Goal: Find specific page/section: Find specific page/section

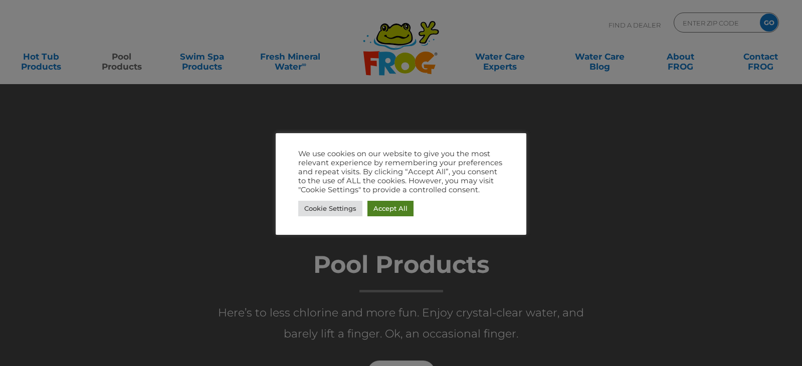
click at [391, 214] on link "Accept All" at bounding box center [390, 209] width 46 height 16
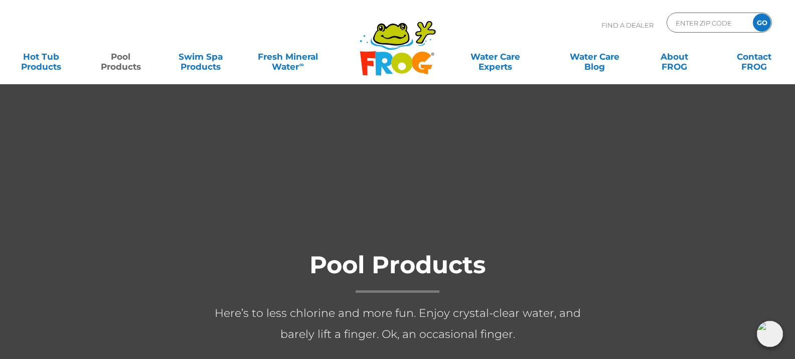
scroll to position [50, 0]
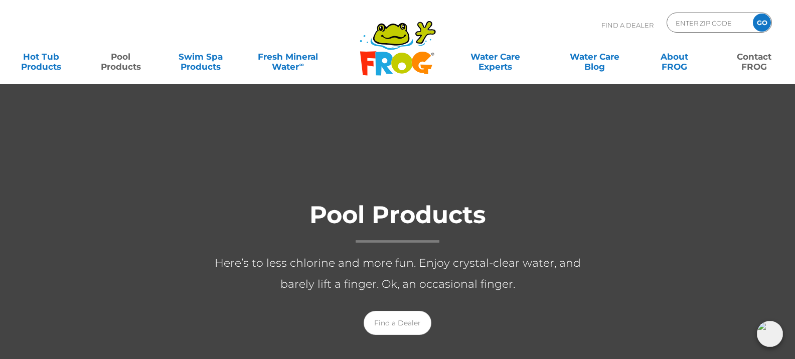
click at [758, 63] on link "Contact FROG" at bounding box center [753, 57] width 62 height 20
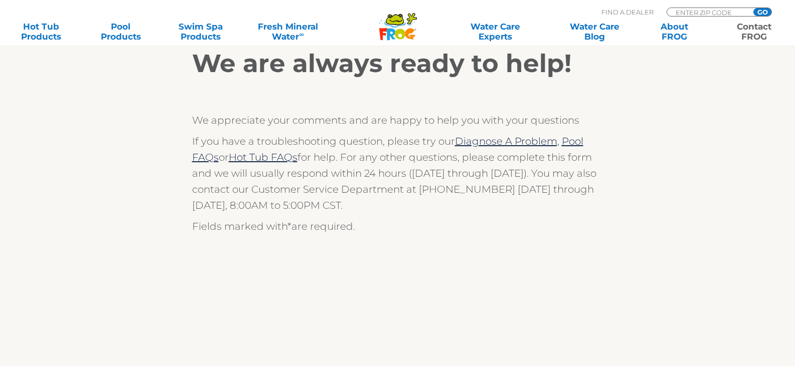
scroll to position [201, 0]
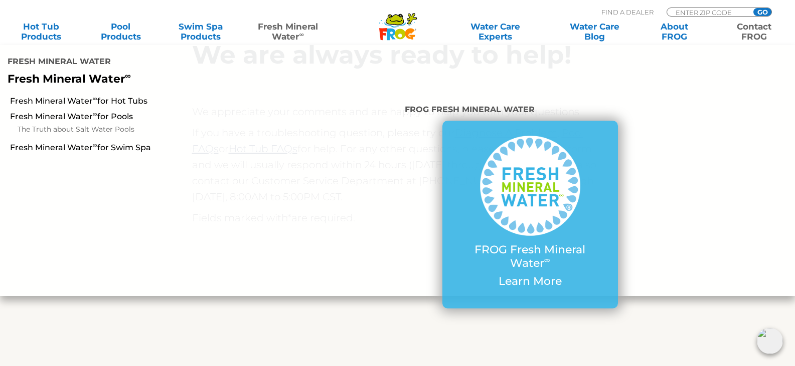
click at [287, 28] on link "Fresh Mineral Water ∞" at bounding box center [288, 32] width 78 height 20
click at [115, 121] on link "Fresh Mineral Water ∞ for Pools" at bounding box center [137, 116] width 255 height 11
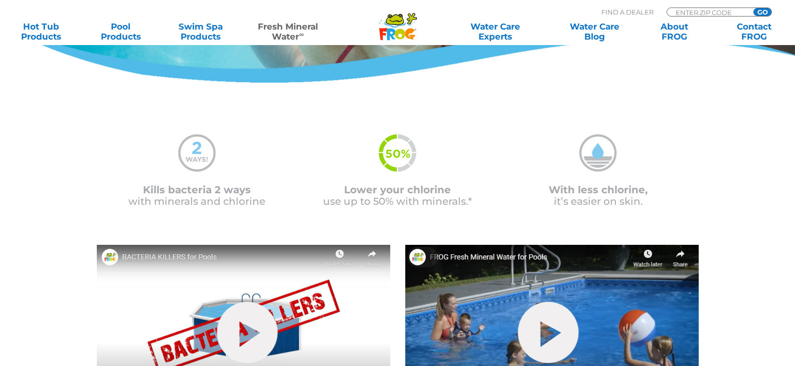
scroll to position [251, 0]
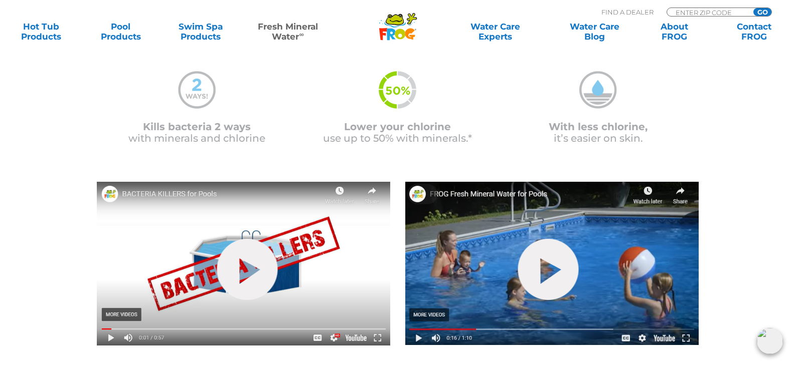
click at [402, 74] on img at bounding box center [398, 90] width 38 height 38
click at [395, 129] on span "Lower your chlorine" at bounding box center [397, 127] width 107 height 12
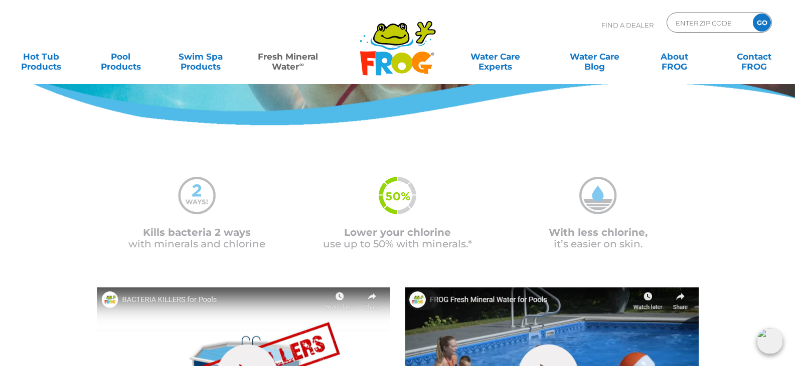
scroll to position [0, 0]
